Goal: Task Accomplishment & Management: Manage account settings

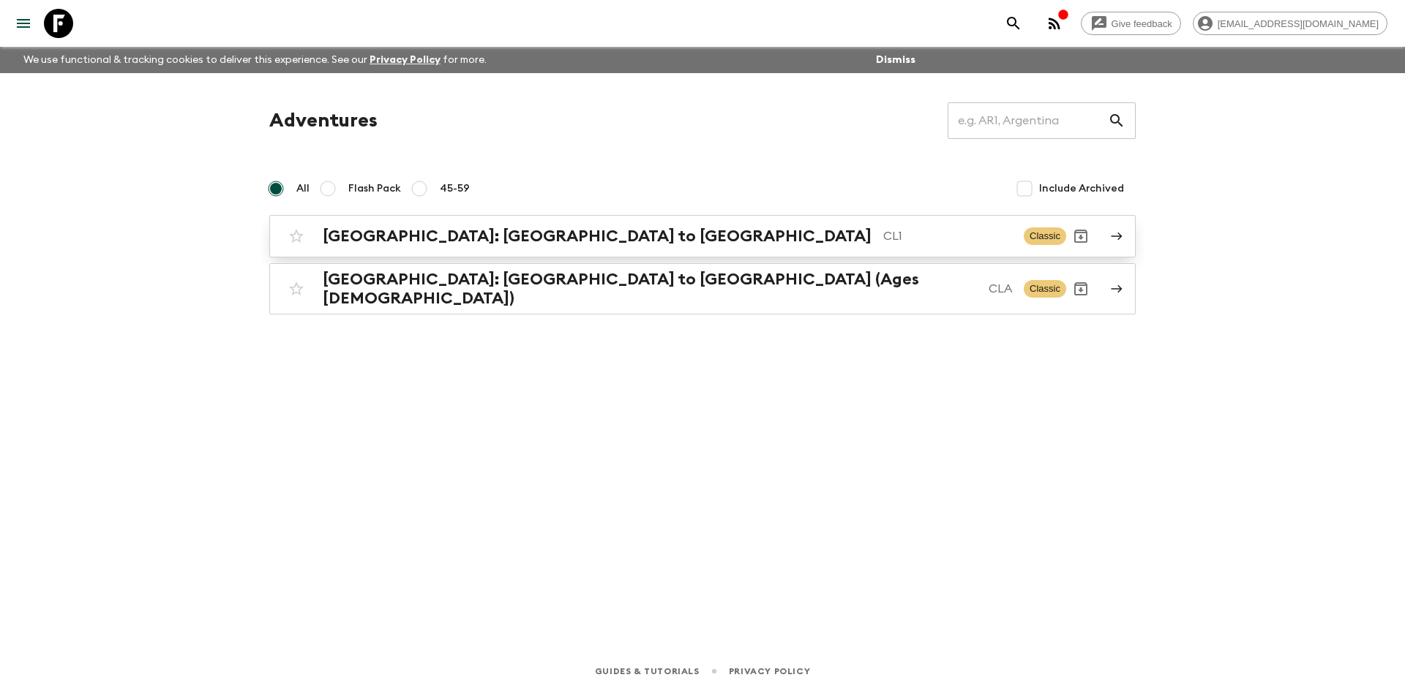
click at [492, 245] on h2 "[GEOGRAPHIC_DATA]: [GEOGRAPHIC_DATA] to [GEOGRAPHIC_DATA]" at bounding box center [597, 236] width 549 height 19
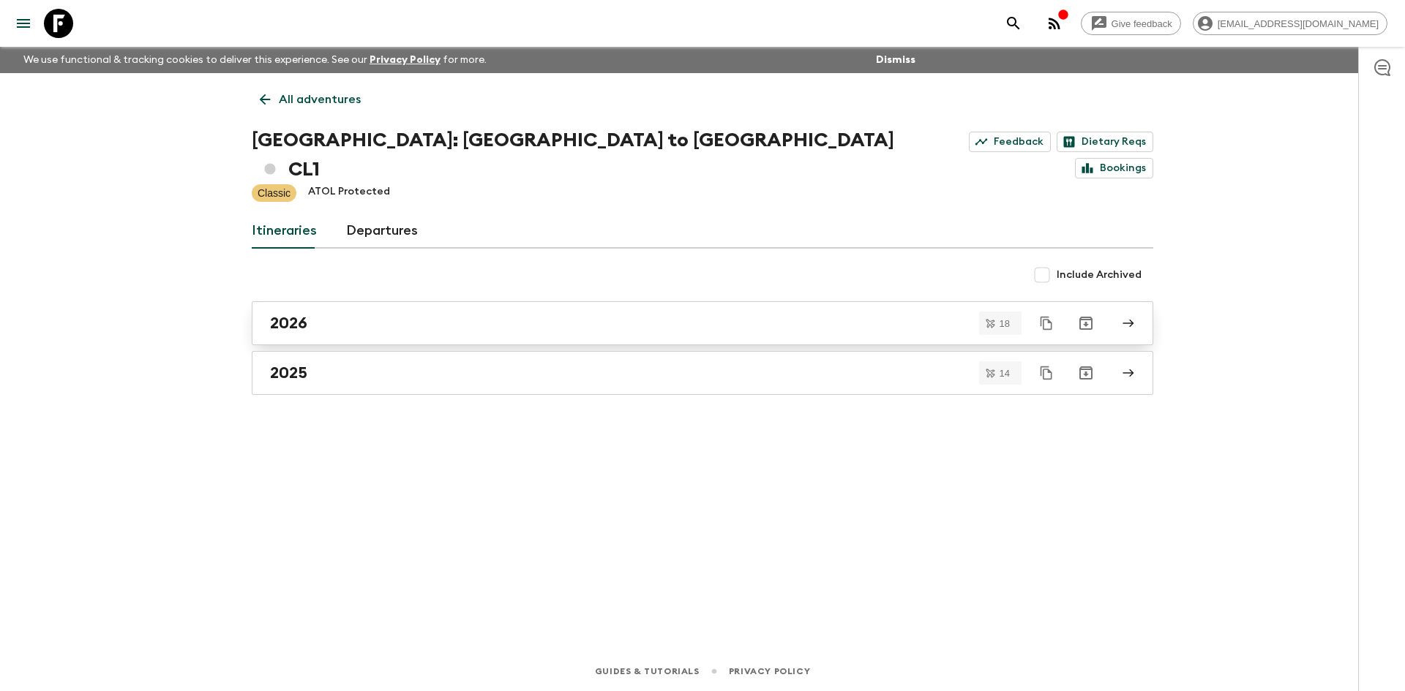
click at [304, 314] on h2 "2026" at bounding box center [288, 323] width 37 height 19
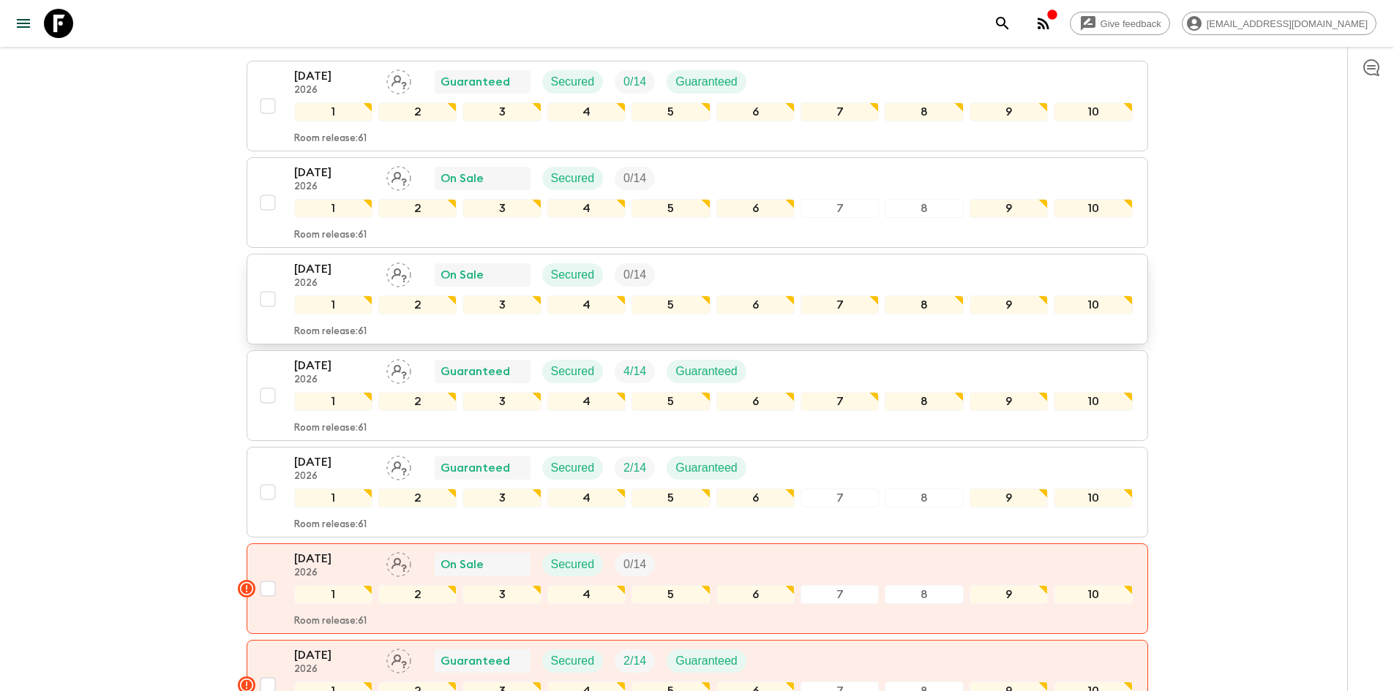
scroll to position [439, 0]
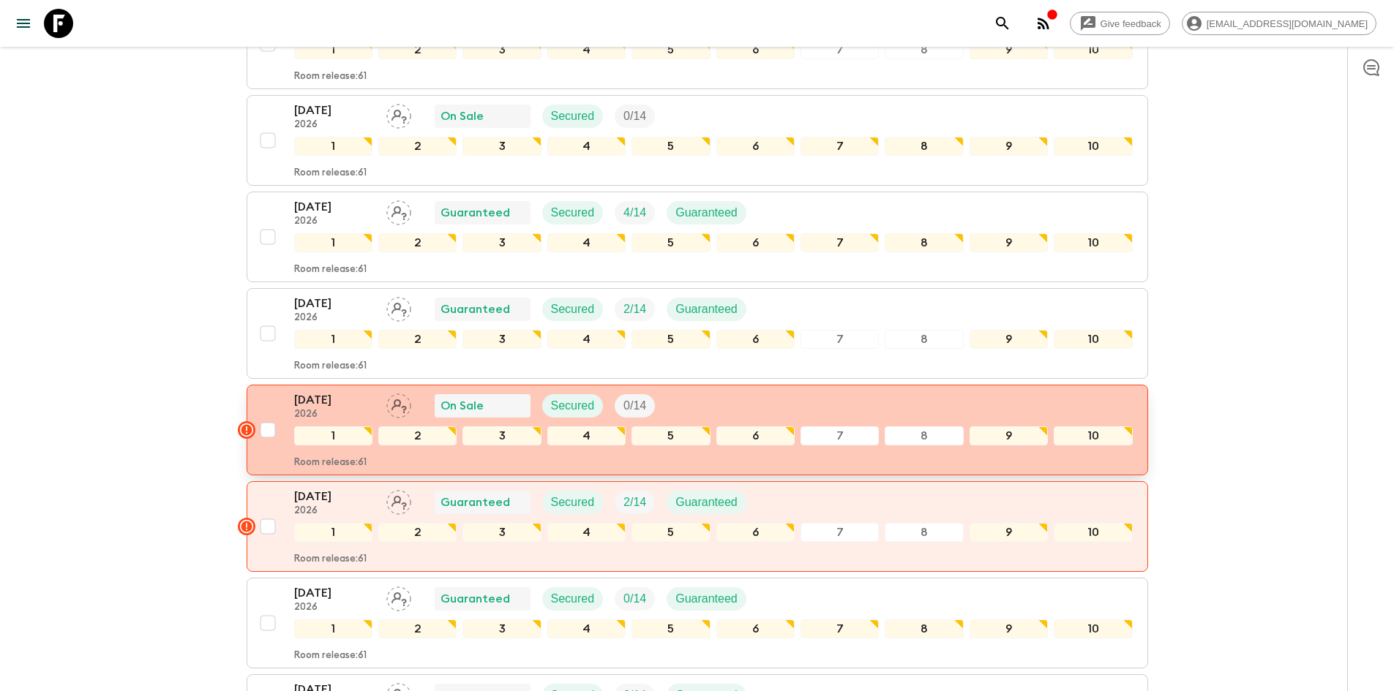
click at [779, 391] on div "[DATE] 2026 On Sale Secured 0 / 14" at bounding box center [713, 405] width 838 height 29
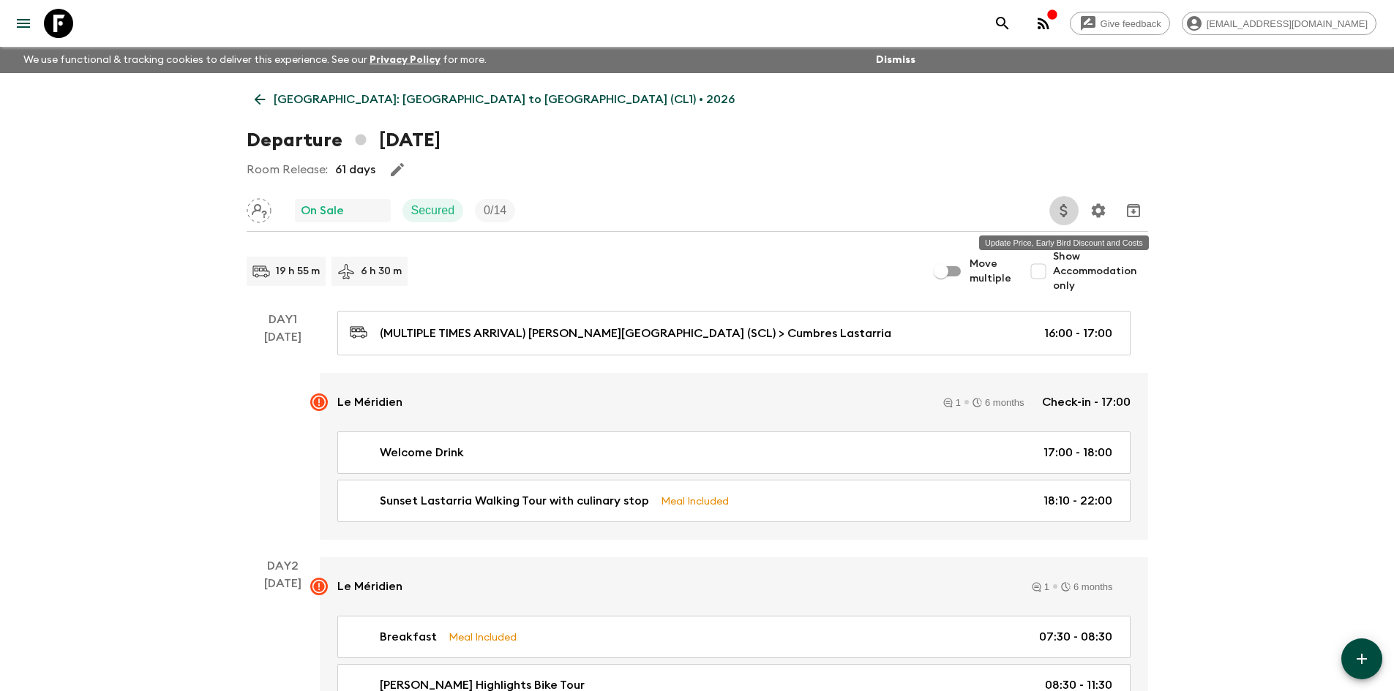
click at [1053, 217] on button "Update Price, Early Bird Discount and Costs" at bounding box center [1063, 210] width 29 height 29
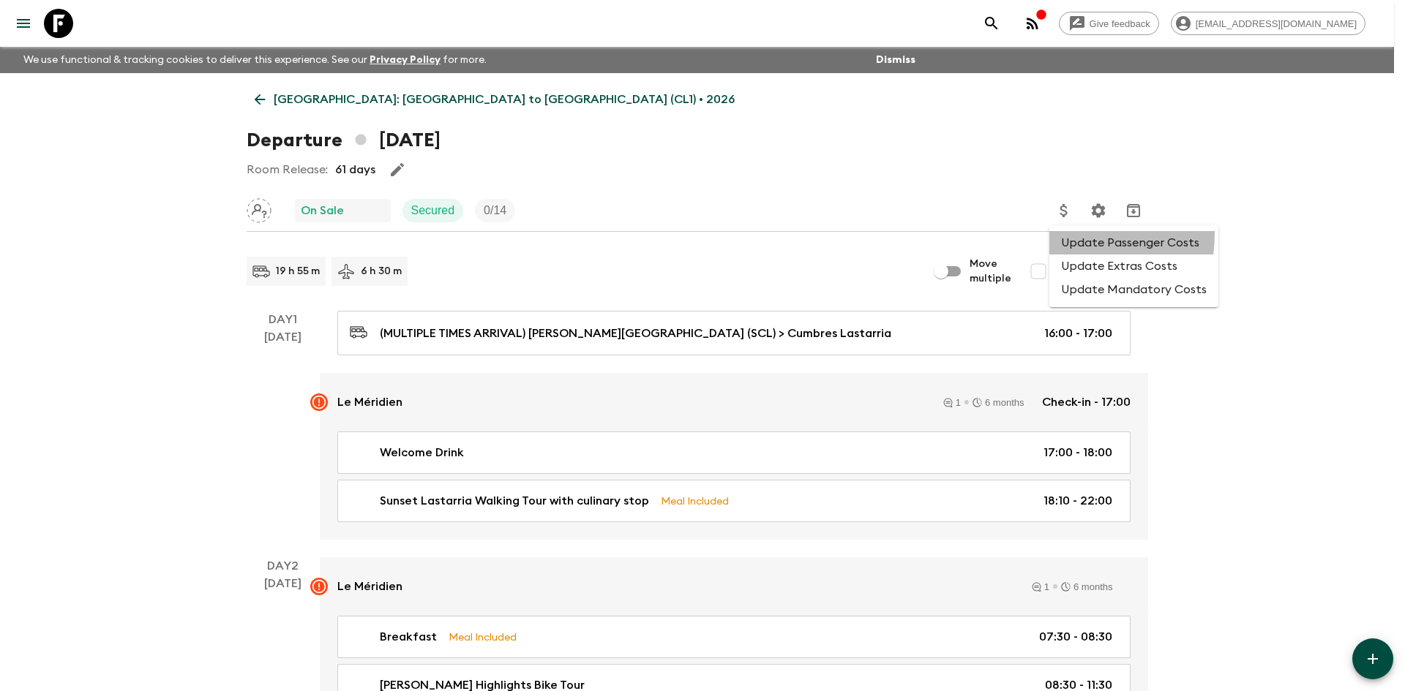
click at [1067, 234] on li "Update Passenger Costs" at bounding box center [1133, 242] width 169 height 23
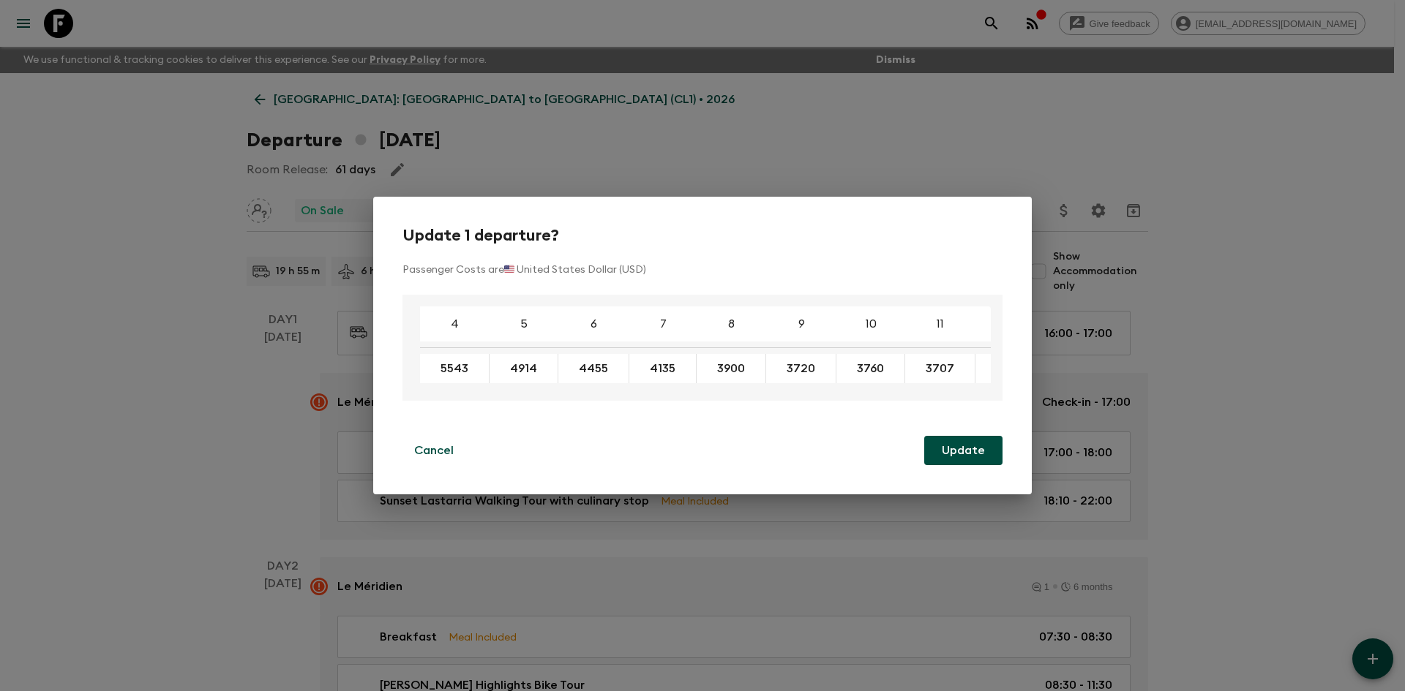
click at [177, 283] on div "Update 1 departure? Passenger Costs are 🇺🇸 United States Dollar (USD) 4 5 6 7 8…" at bounding box center [702, 345] width 1405 height 691
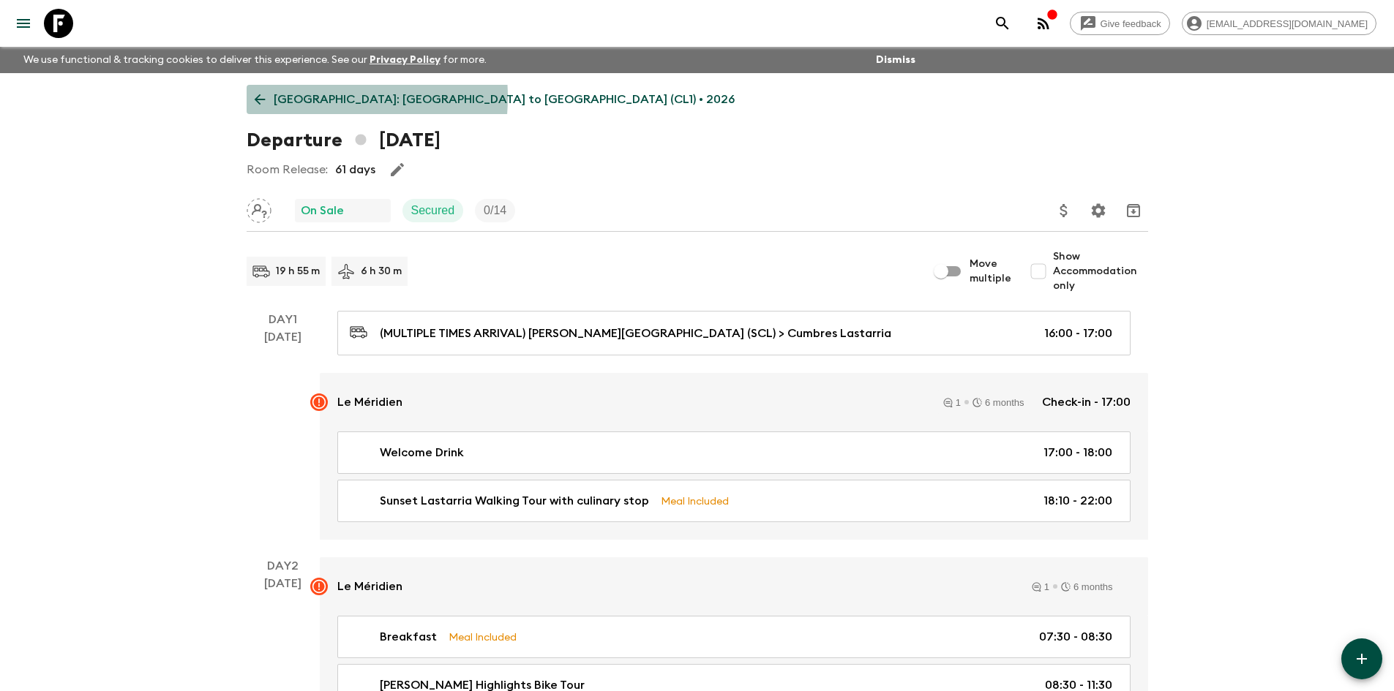
click at [296, 97] on p "[GEOGRAPHIC_DATA]: [GEOGRAPHIC_DATA] to [GEOGRAPHIC_DATA] (CL1) • 2026" at bounding box center [504, 100] width 461 height 18
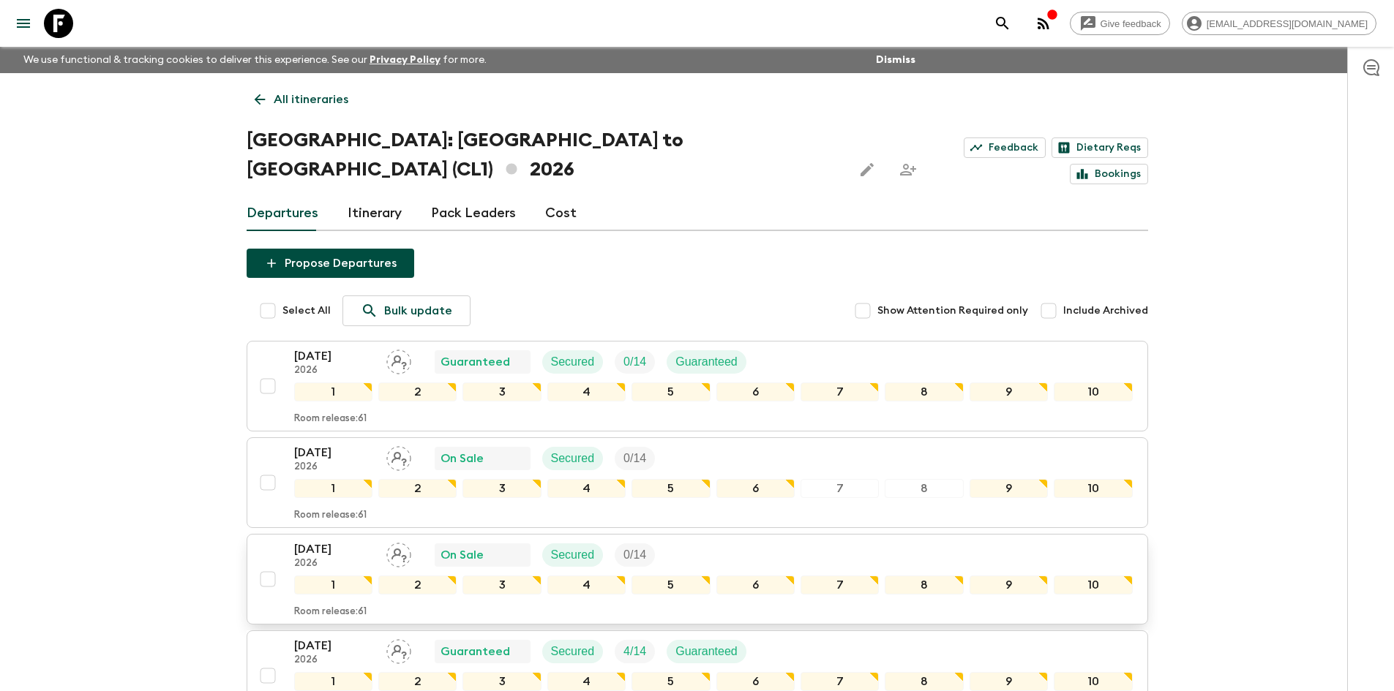
click at [1075, 541] on div "[DATE] 2026 On Sale Secured 0 / 14" at bounding box center [713, 555] width 838 height 29
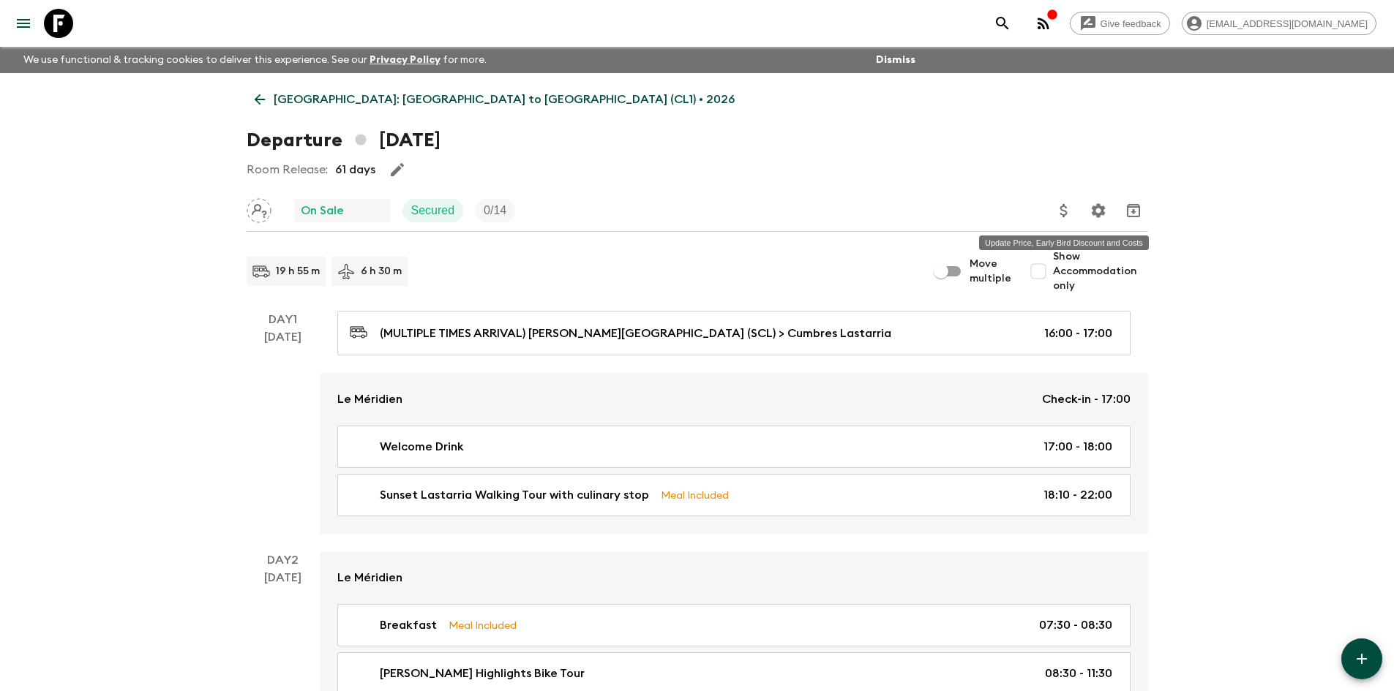
click at [1074, 216] on button "Update Price, Early Bird Discount and Costs" at bounding box center [1063, 210] width 29 height 29
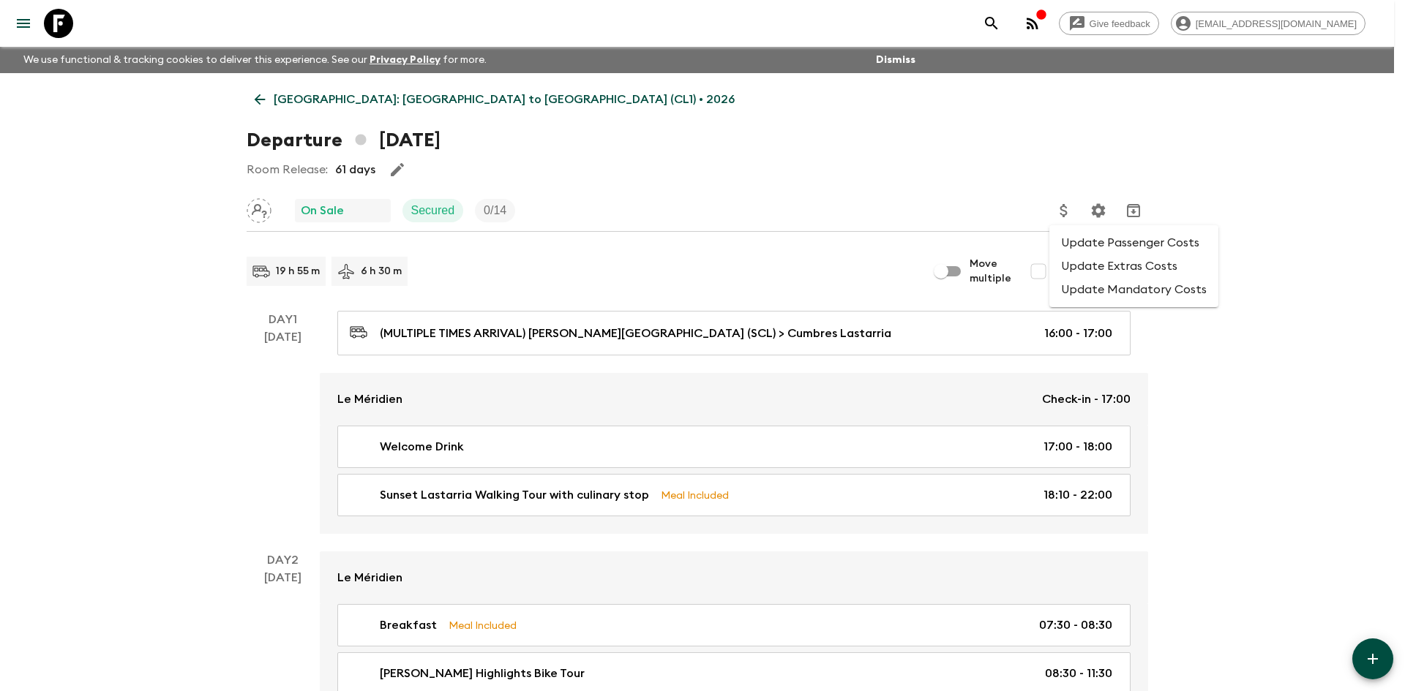
click at [1092, 239] on li "Update Passenger Costs" at bounding box center [1133, 242] width 169 height 23
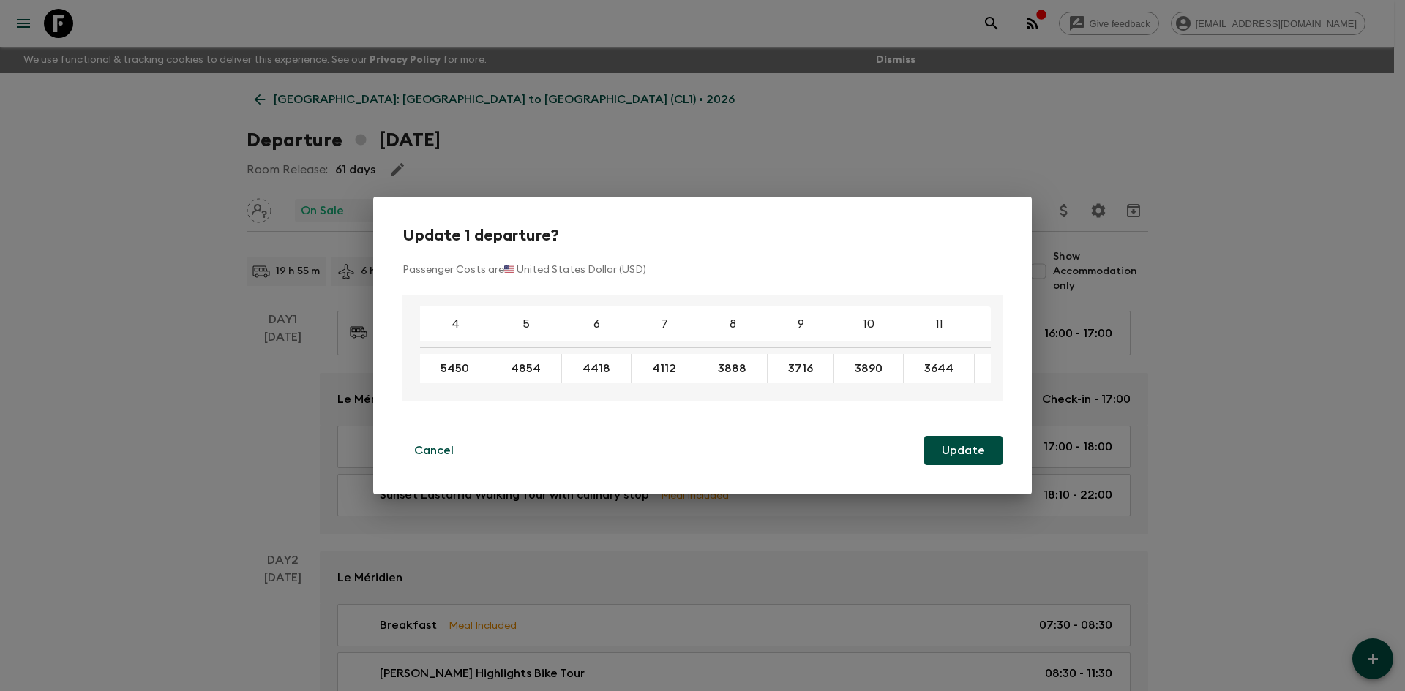
drag, startPoint x: 515, startPoint y: 386, endPoint x: 402, endPoint y: 399, distance: 113.4
click at [402, 399] on div "4 5 6 7 8 9 10 11 12 13 14 15 16 17 18 5450 4854 4418 4112 3888 3716 3890 3644 …" at bounding box center [702, 348] width 600 height 106
click at [242, 398] on div "Update 1 departure? Passenger Costs are 🇺🇸 United States Dollar (USD) 4 5 6 7 8…" at bounding box center [702, 345] width 1405 height 691
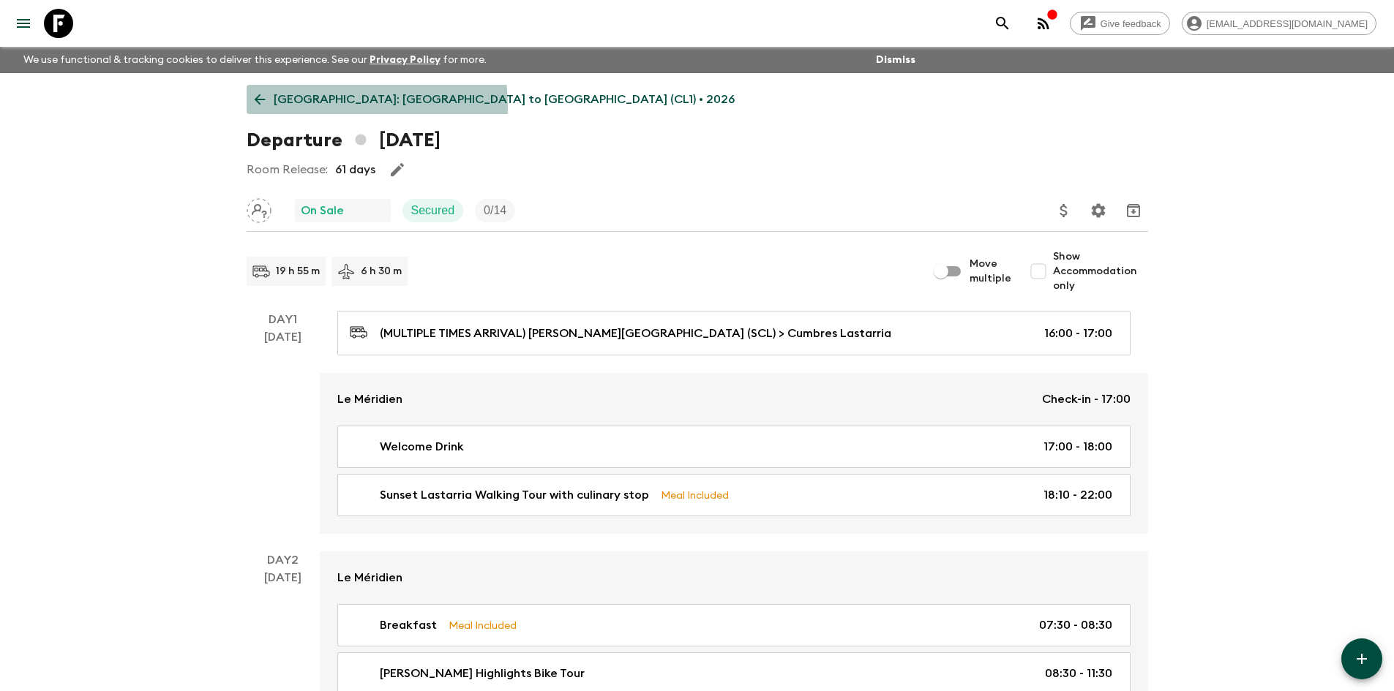
click at [306, 106] on p "[GEOGRAPHIC_DATA]: [GEOGRAPHIC_DATA] to [GEOGRAPHIC_DATA] (CL1) • 2026" at bounding box center [504, 100] width 461 height 18
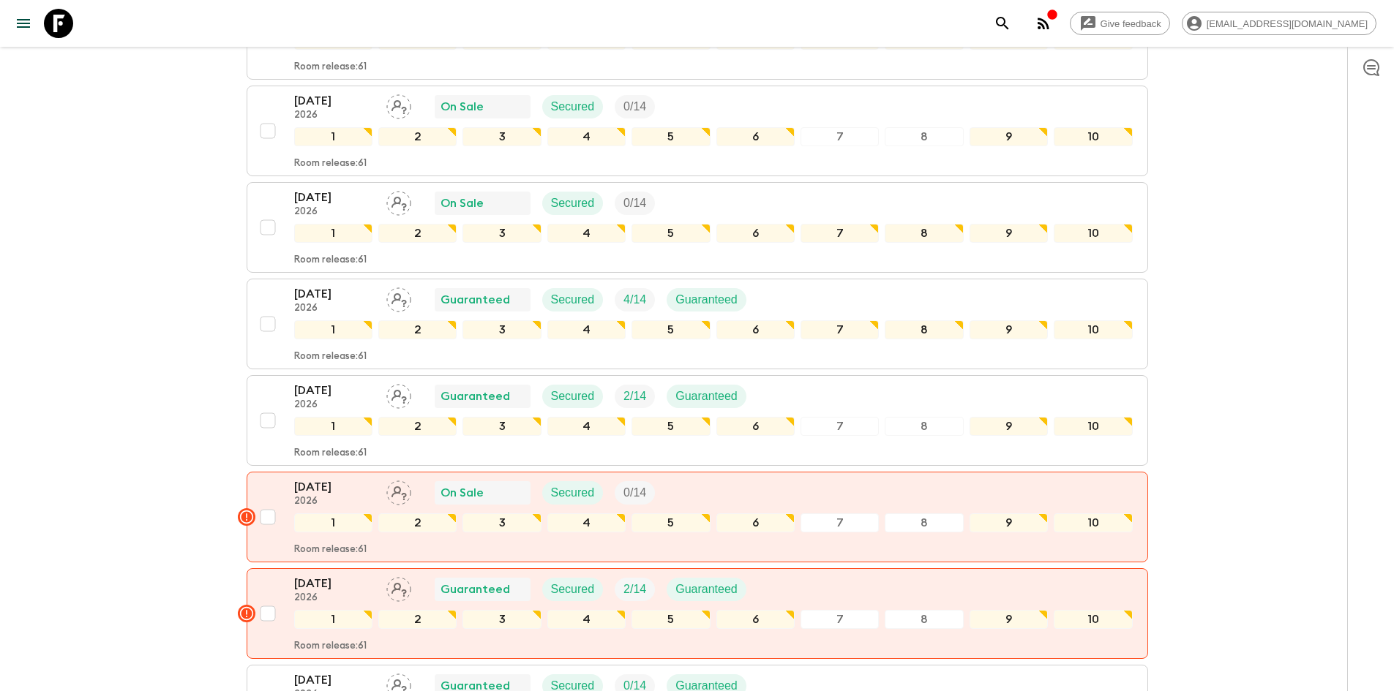
scroll to position [366, 0]
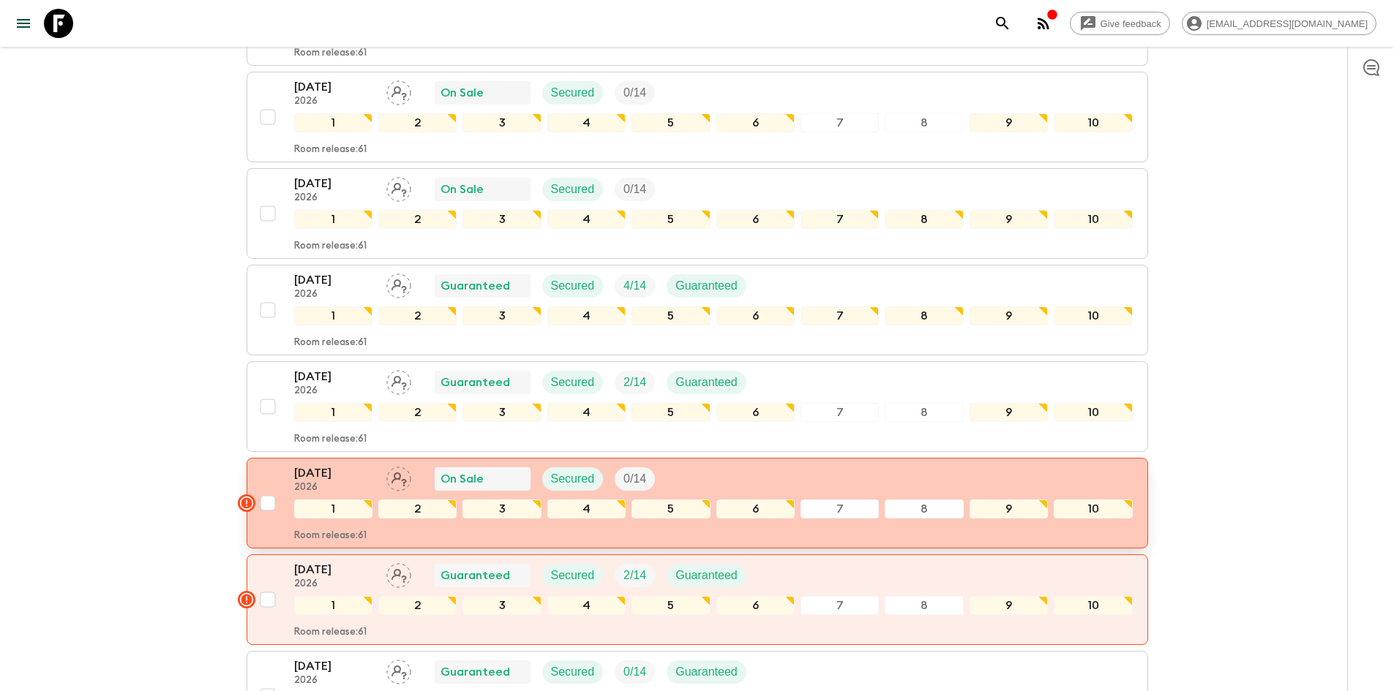
click at [372, 482] on p "2026" at bounding box center [334, 488] width 80 height 12
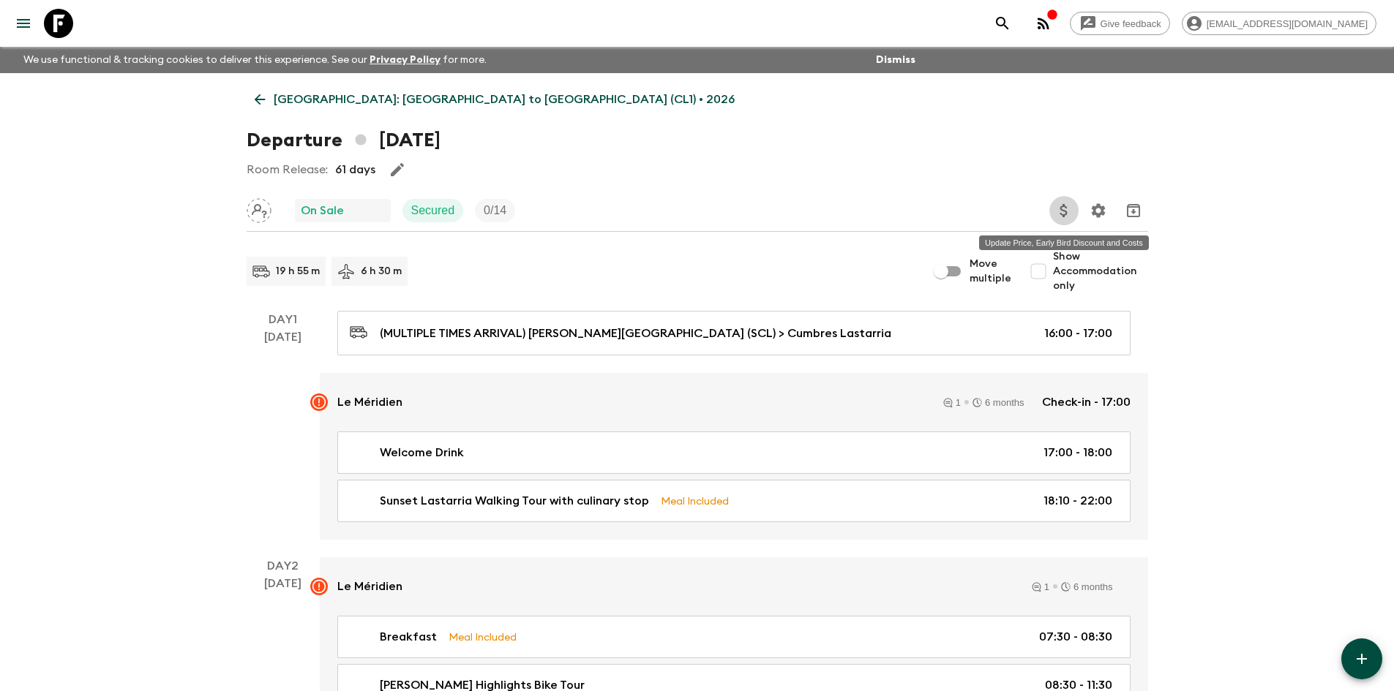
click at [1065, 222] on button "Update Price, Early Bird Discount and Costs" at bounding box center [1063, 210] width 29 height 29
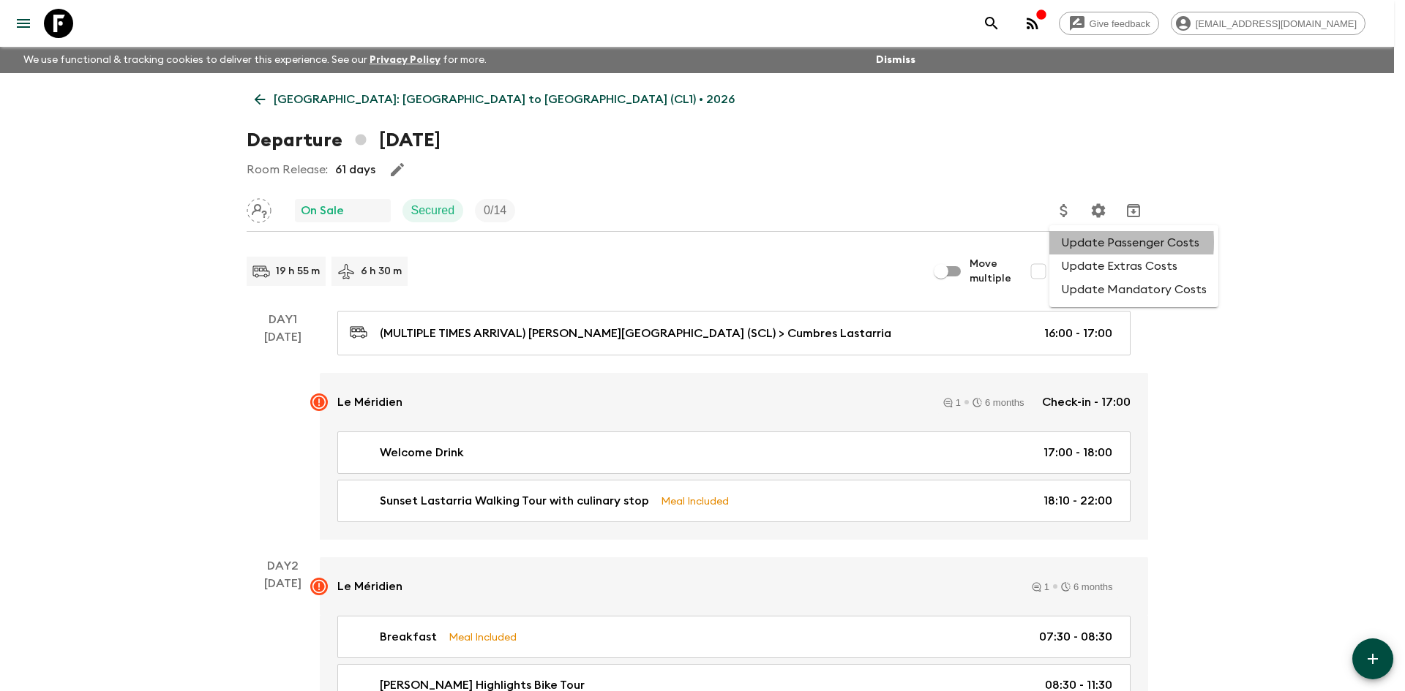
click at [1074, 242] on li "Update Passenger Costs" at bounding box center [1133, 242] width 169 height 23
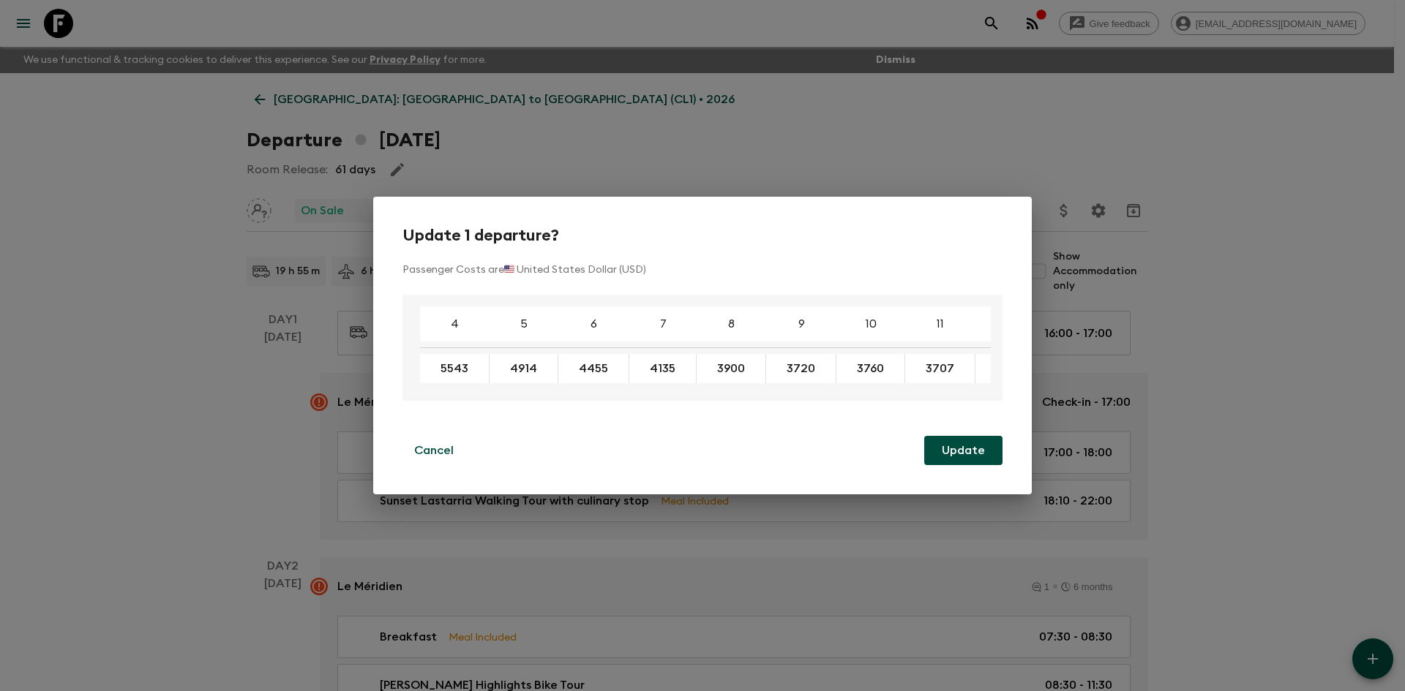
click at [192, 292] on div "Update 1 departure? Passenger Costs are 🇺🇸 United States Dollar (USD) 4 5 6 7 8…" at bounding box center [702, 345] width 1405 height 691
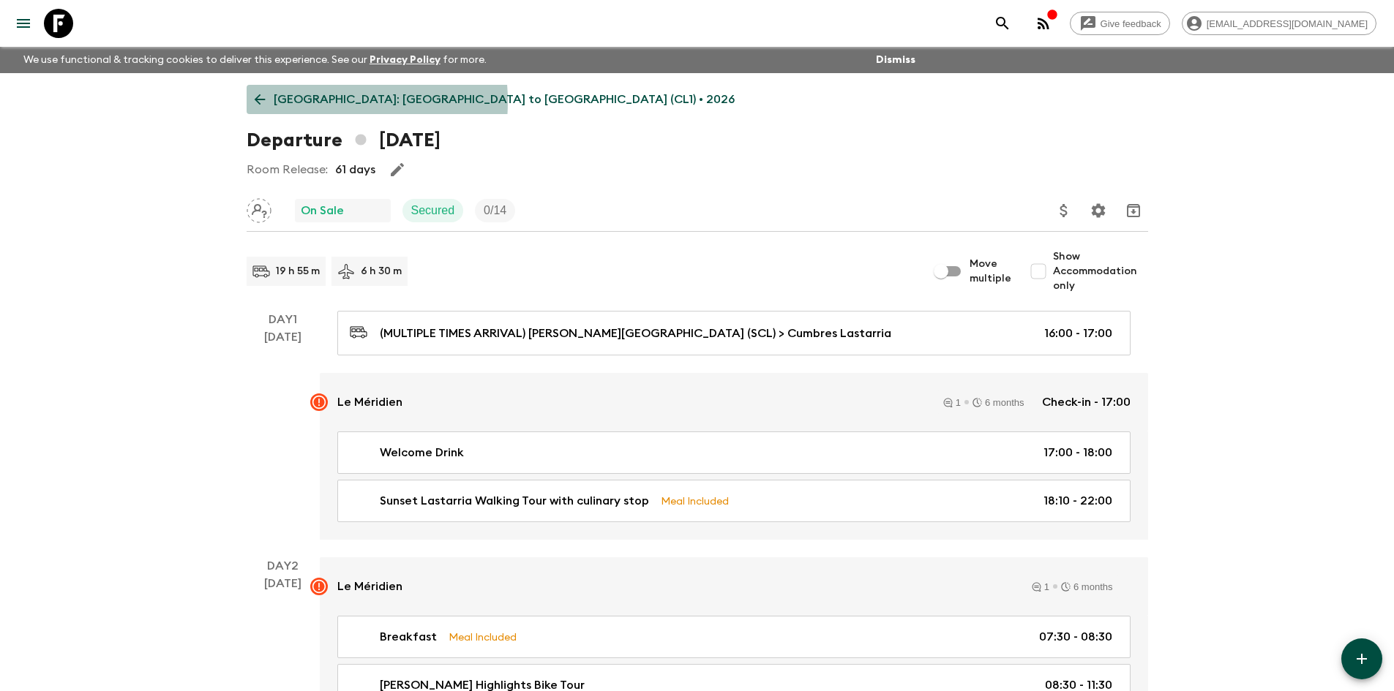
click at [304, 102] on p "[GEOGRAPHIC_DATA]: [GEOGRAPHIC_DATA] to [GEOGRAPHIC_DATA] (CL1) • 2026" at bounding box center [504, 100] width 461 height 18
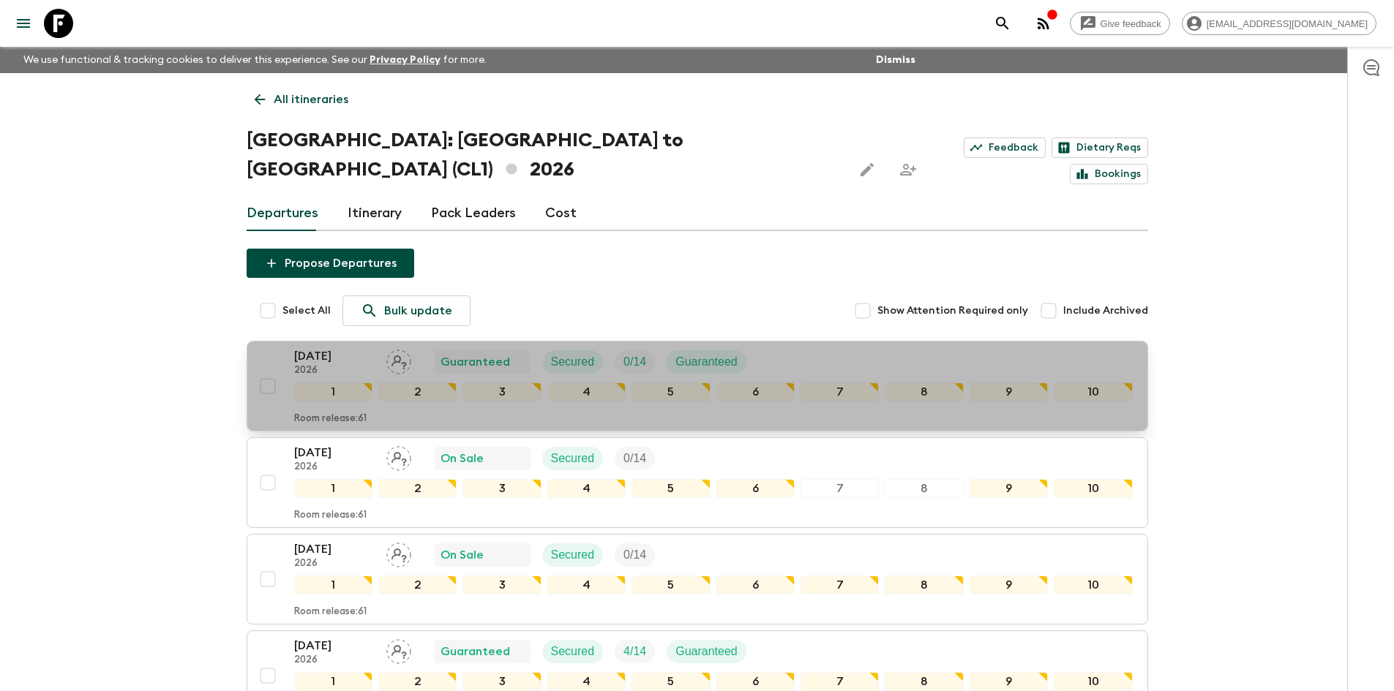
click at [815, 347] on div "[DATE] 2026 Guaranteed Secured 0 / 14 Guaranteed" at bounding box center [713, 361] width 838 height 29
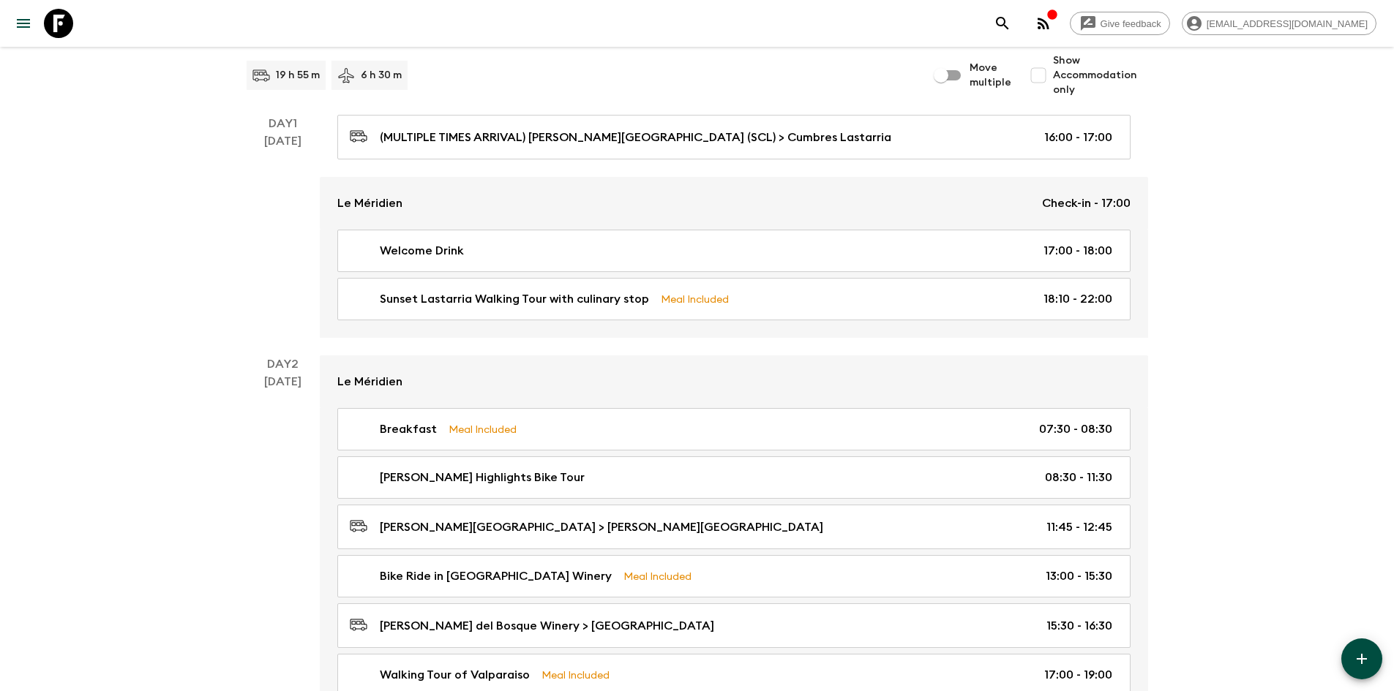
scroll to position [219, 0]
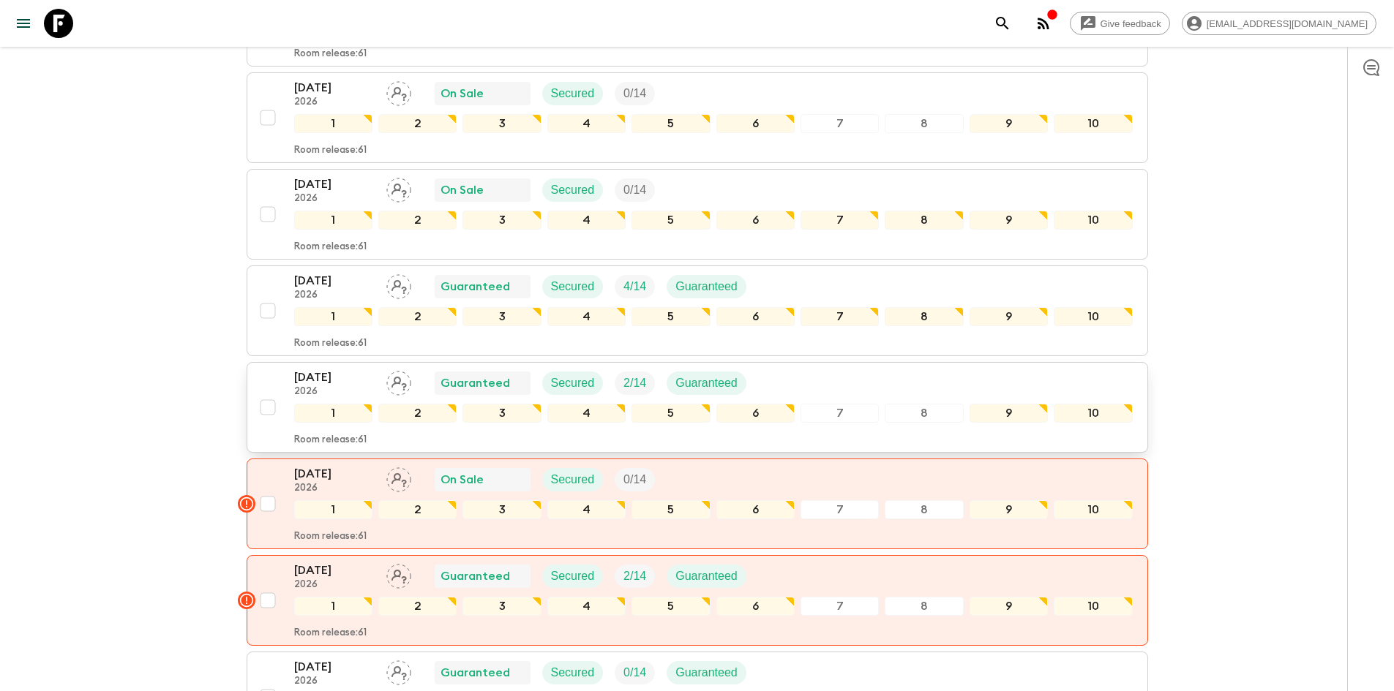
scroll to position [366, 0]
